Goal: Task Accomplishment & Management: Use online tool/utility

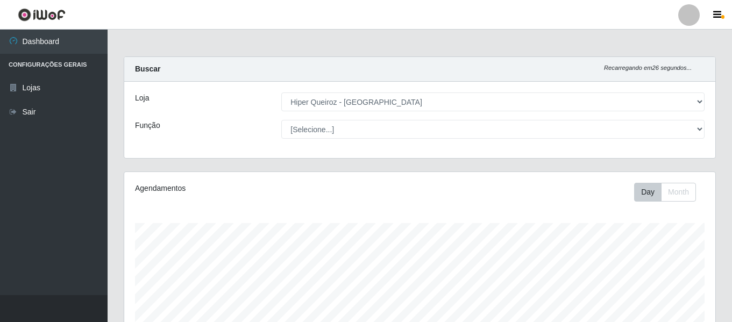
select select "497"
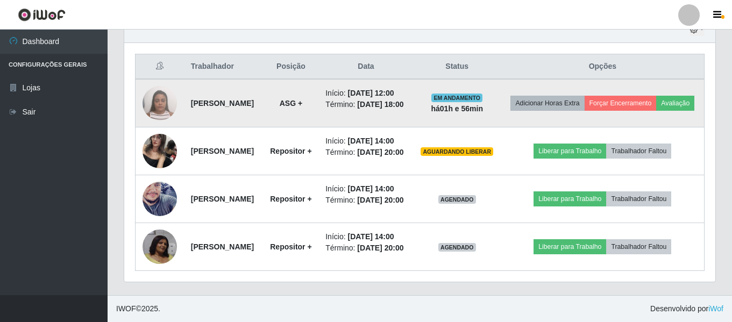
scroll to position [223, 591]
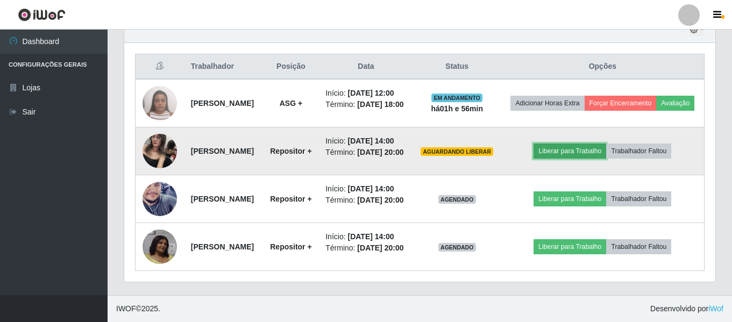
click at [558, 144] on button "Liberar para Trabalho" at bounding box center [570, 151] width 73 height 15
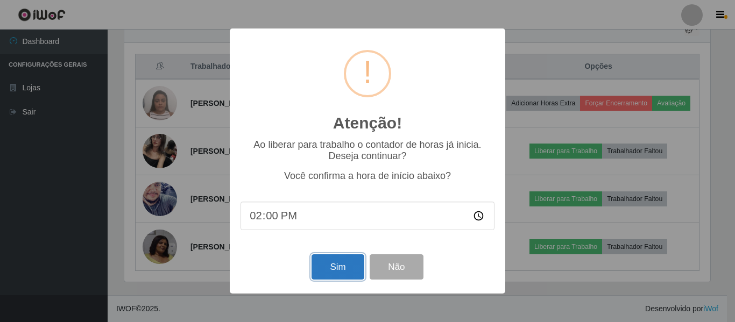
click at [334, 272] on button "Sim" at bounding box center [337, 266] width 52 height 25
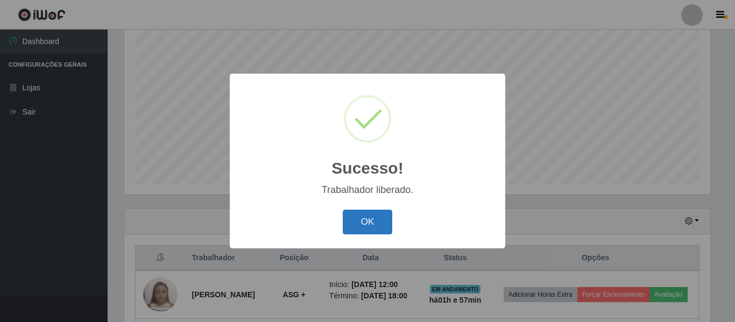
click at [387, 235] on button "OK" at bounding box center [368, 222] width 50 height 25
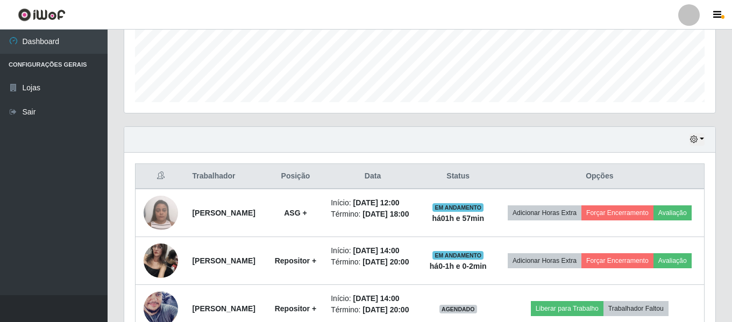
scroll to position [416, 0]
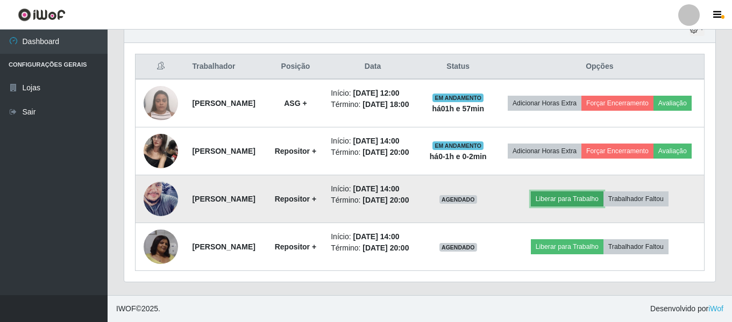
click at [564, 197] on button "Liberar para Trabalho" at bounding box center [567, 199] width 73 height 15
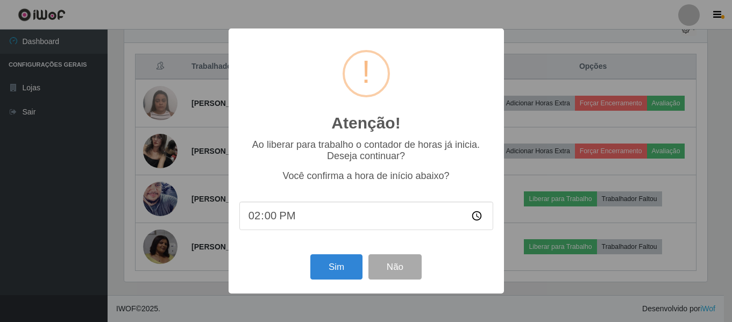
scroll to position [223, 586]
click at [324, 275] on button "Sim" at bounding box center [337, 266] width 52 height 25
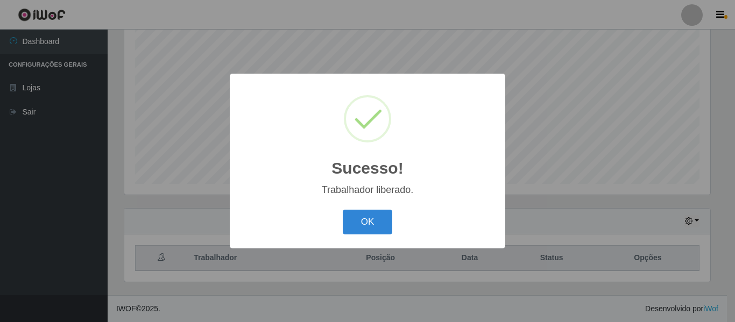
click at [563, 251] on div "Sucesso! × Trabalhador liberado. OK Cancel" at bounding box center [367, 161] width 735 height 322
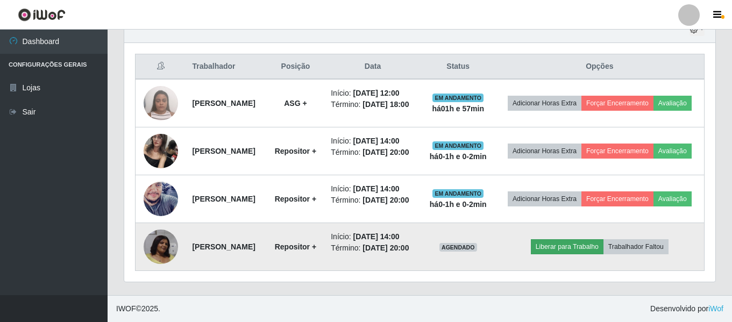
scroll to position [424, 0]
click at [558, 245] on button "Liberar para Trabalho" at bounding box center [567, 246] width 73 height 15
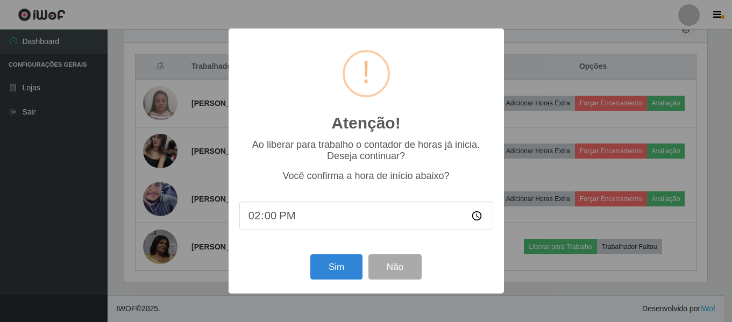
scroll to position [223, 586]
click at [324, 271] on button "Sim" at bounding box center [337, 266] width 52 height 25
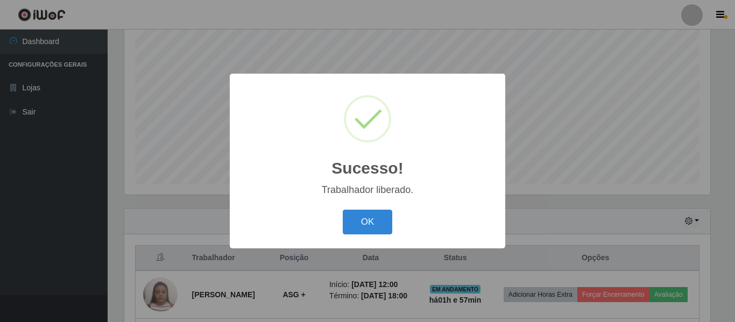
click at [623, 23] on div "Sucesso! × Trabalhador liberado. OK Cancel" at bounding box center [367, 161] width 735 height 322
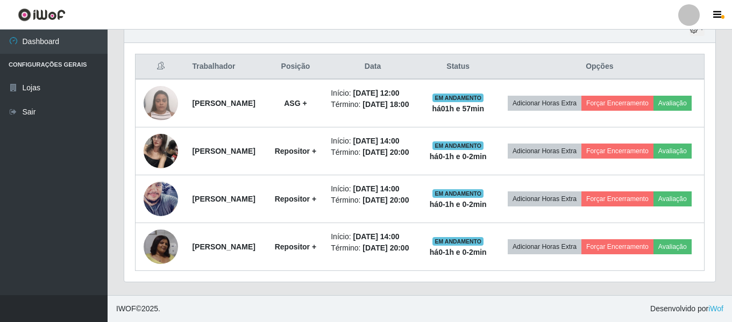
scroll to position [416, 0]
